Goal: Task Accomplishment & Management: Manage account settings

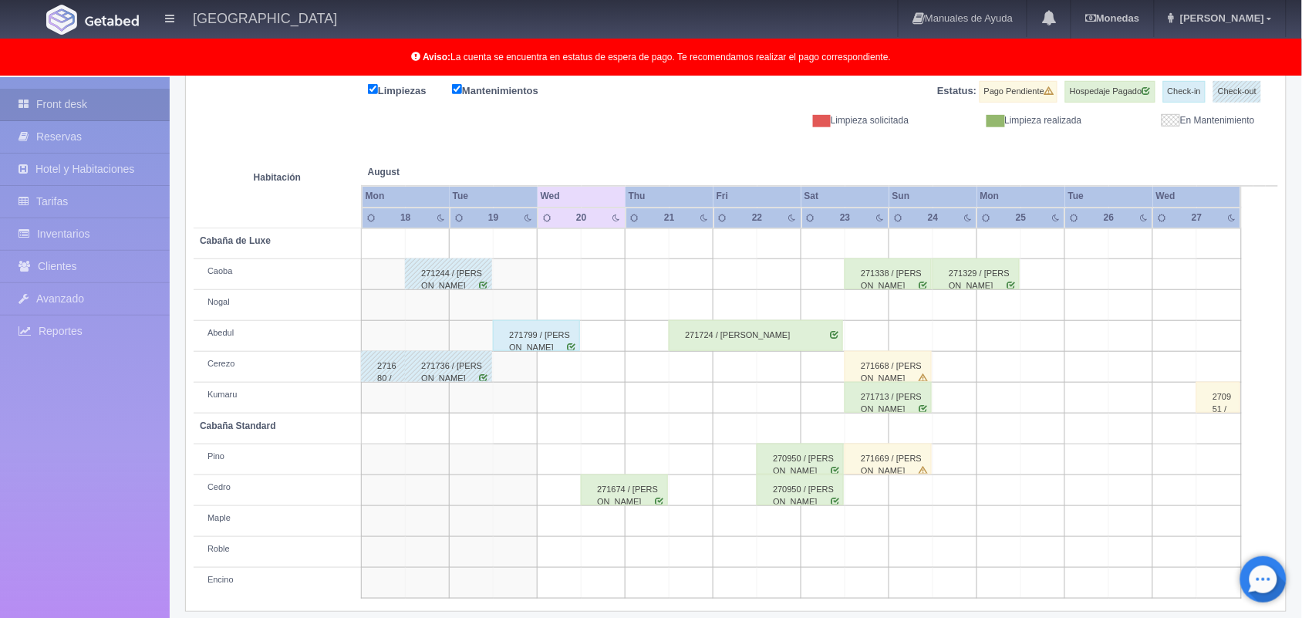
scroll to position [214, 0]
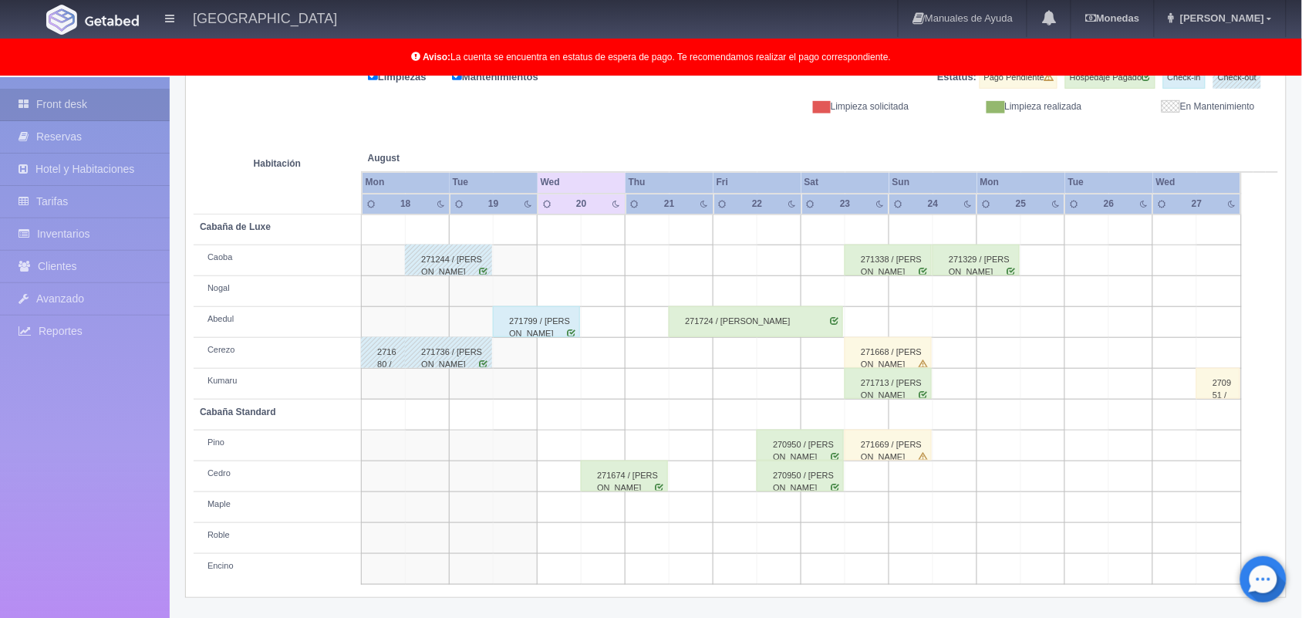
click at [884, 362] on div "271668 / Brenda Yamileth Uribe Rosales" at bounding box center [887, 352] width 87 height 31
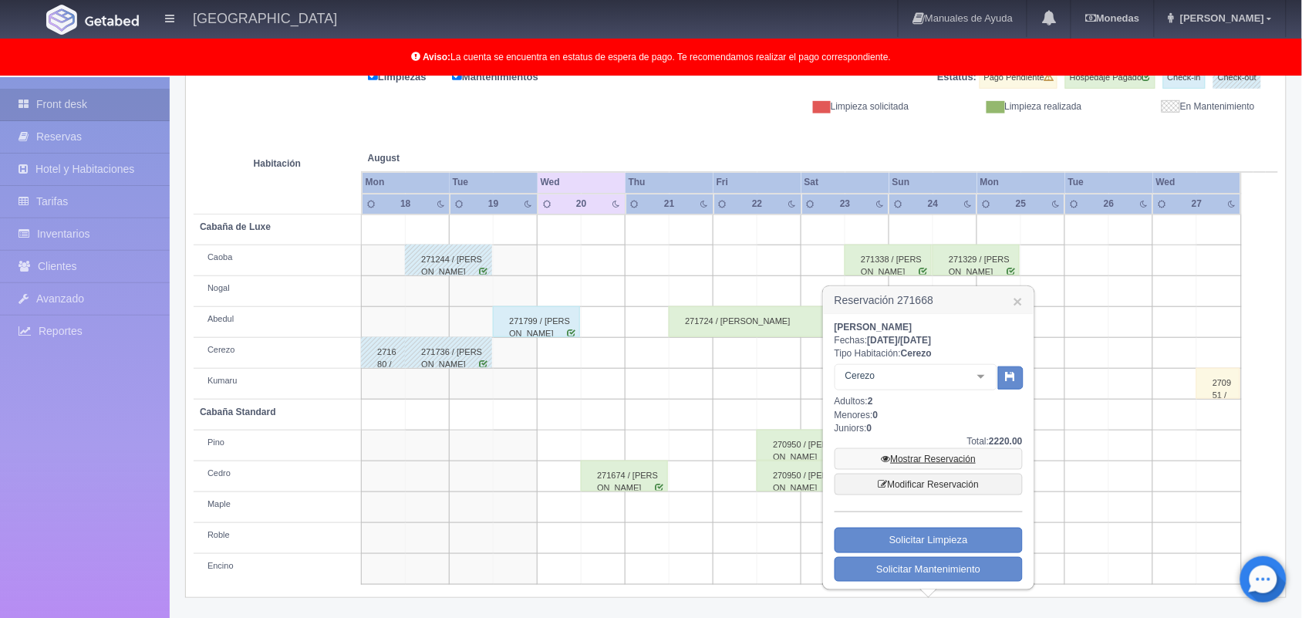
click at [924, 459] on link "Mostrar Reservación" at bounding box center [928, 459] width 188 height 22
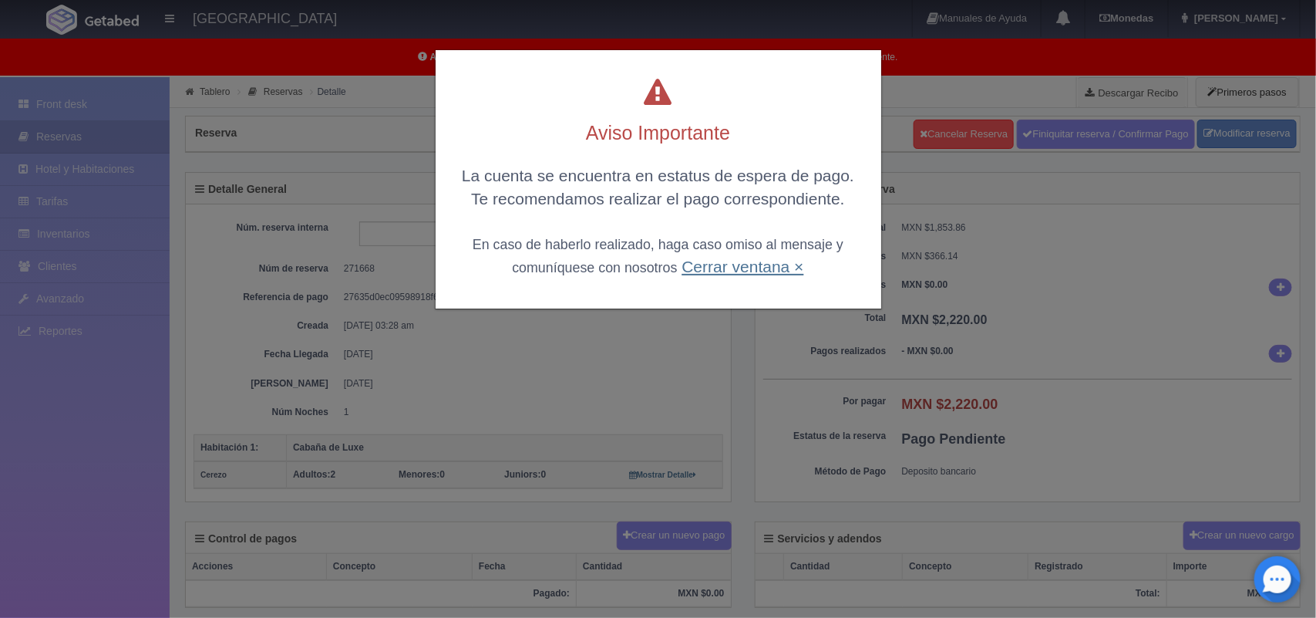
click at [764, 268] on link "Cerrar ventana ×" at bounding box center [743, 267] width 122 height 18
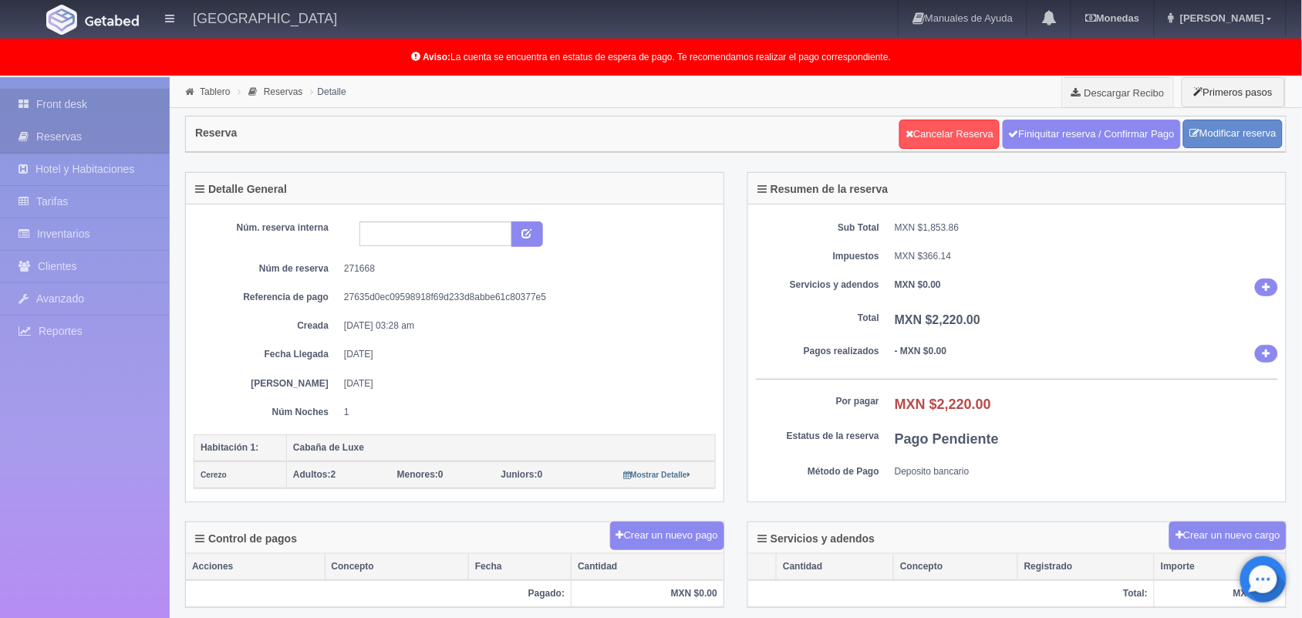
click at [101, 101] on link "Front desk" at bounding box center [85, 105] width 170 height 32
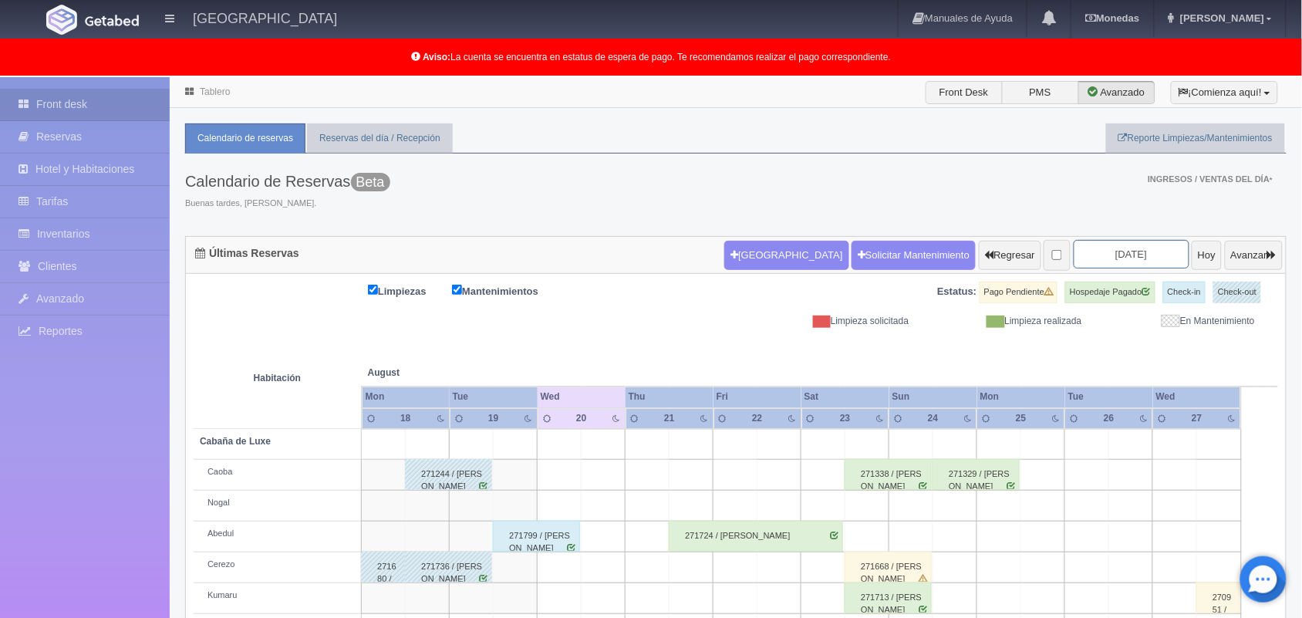
click at [1118, 253] on input "[DATE]" at bounding box center [1131, 254] width 116 height 29
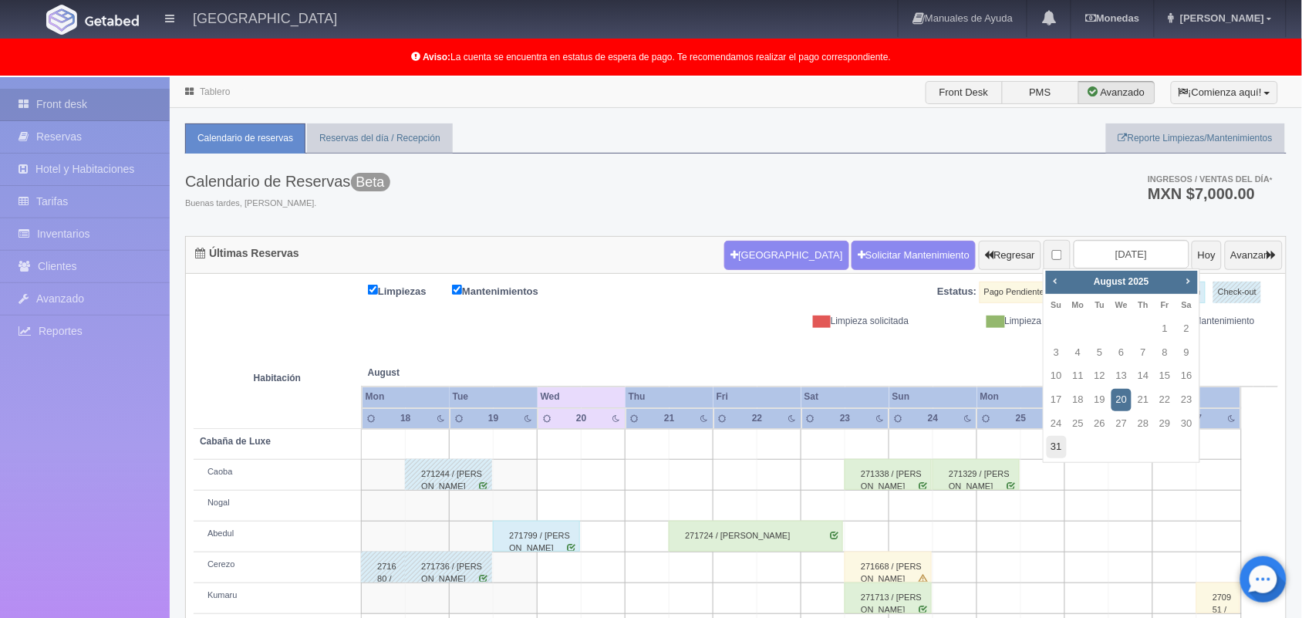
click at [1046, 443] on link "31" at bounding box center [1056, 447] width 20 height 22
type input "[DATE]"
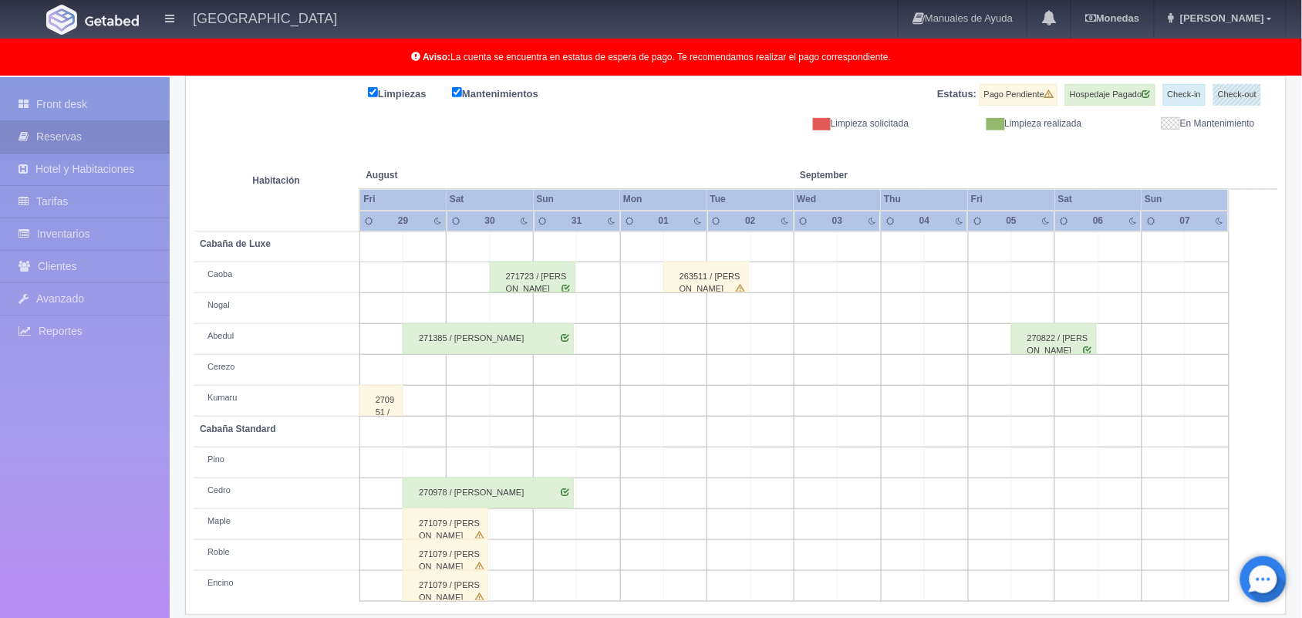
scroll to position [214, 0]
